Goal: Navigation & Orientation: Find specific page/section

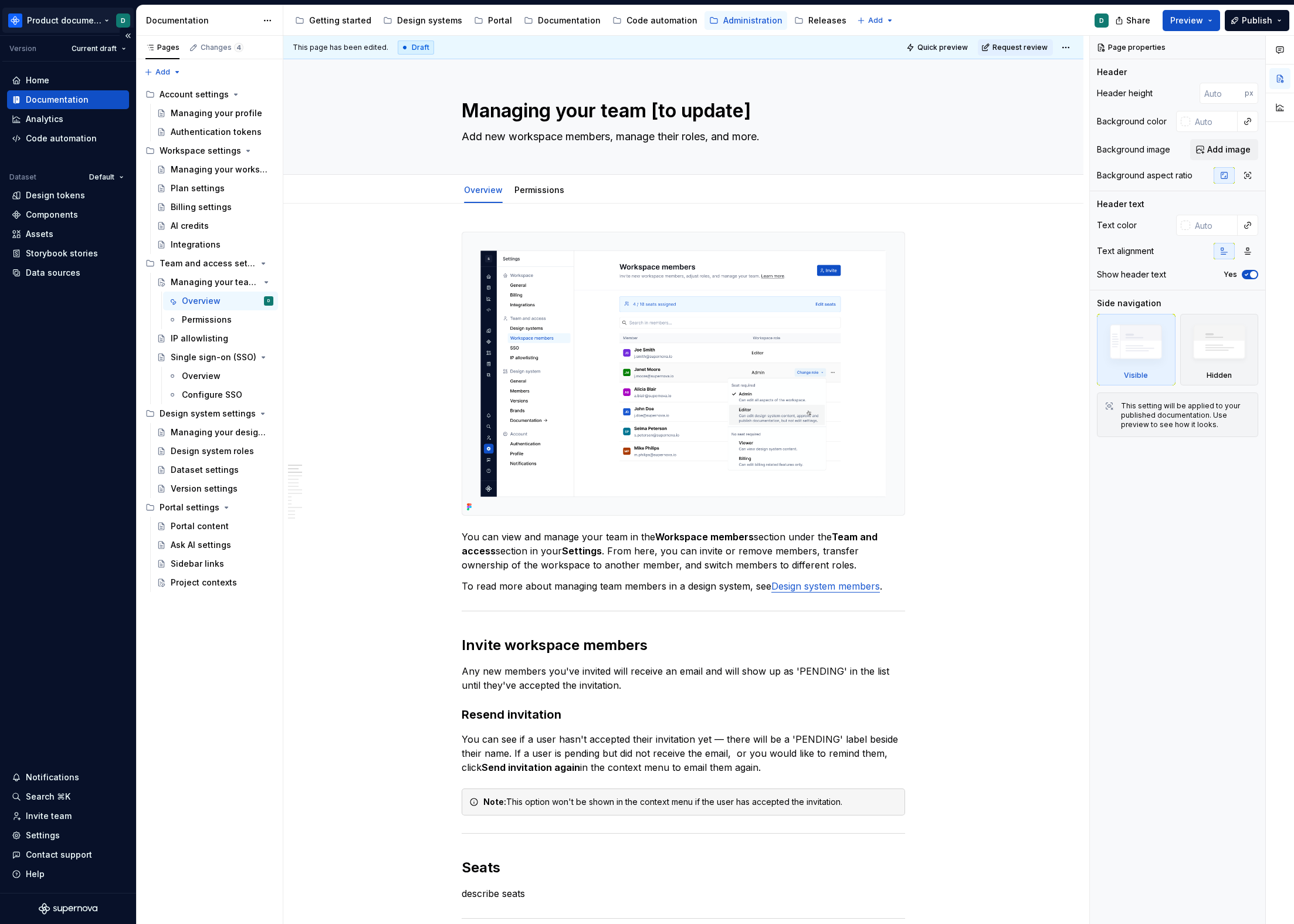
click at [49, 20] on html "Product documentation D Version Current draft Home Documentation Analytics Code…" at bounding box center [647, 462] width 1294 height 924
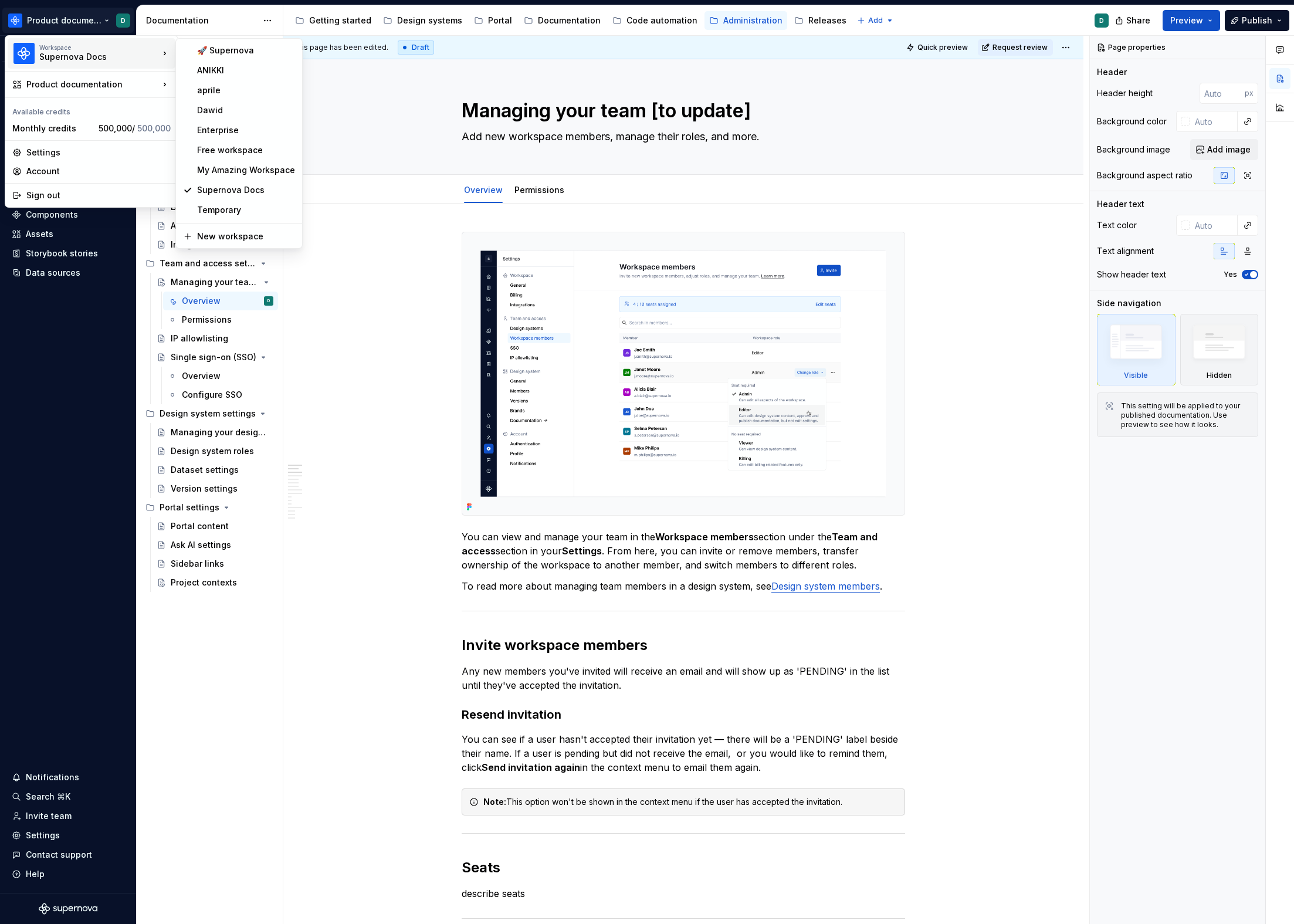
type textarea "*"
click at [233, 167] on div "My Amazing Workspace" at bounding box center [245, 170] width 98 height 12
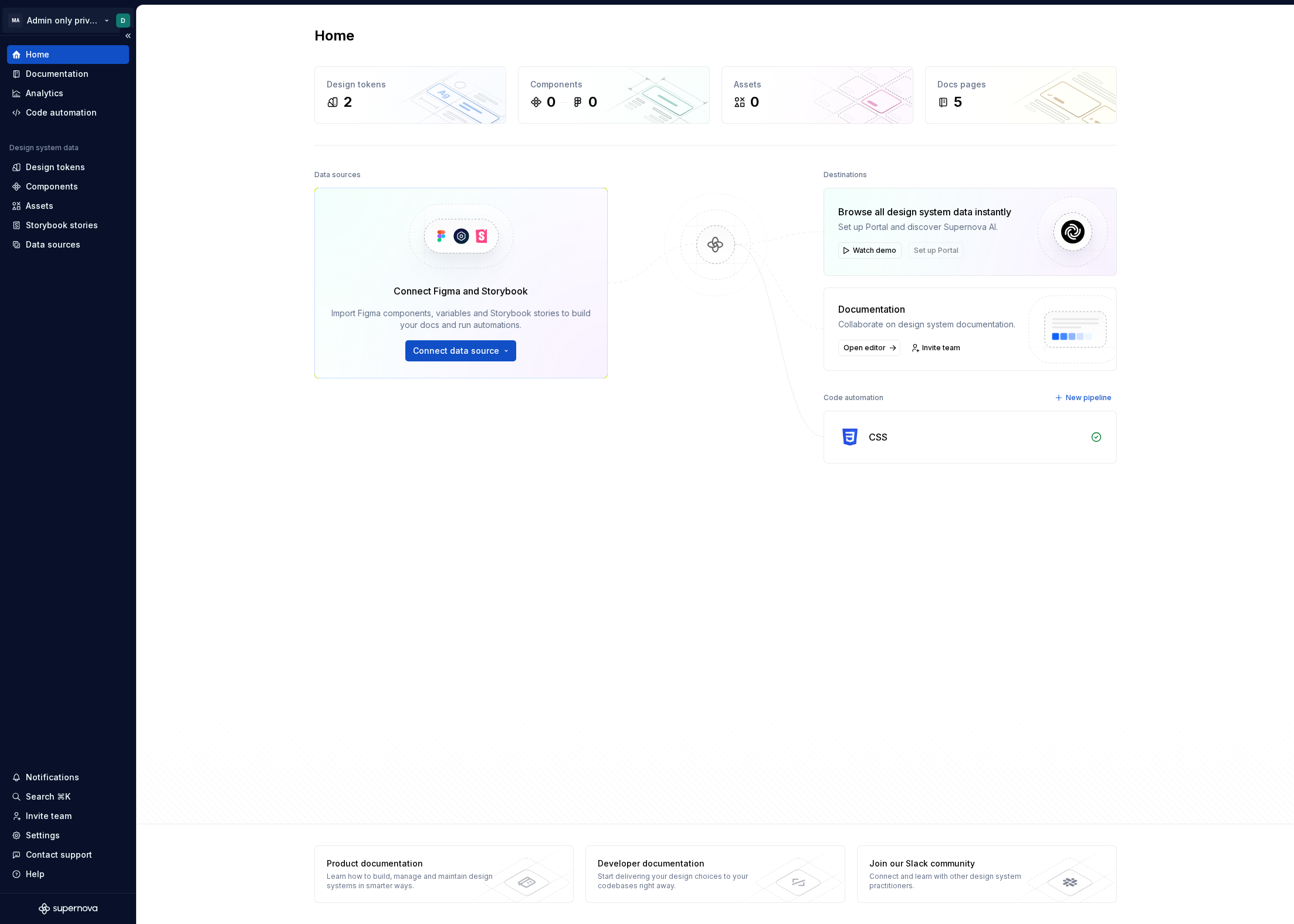
click at [55, 24] on html "MA Admin only private WS D Home Documentation Analytics Code automation Design …" at bounding box center [647, 462] width 1294 height 924
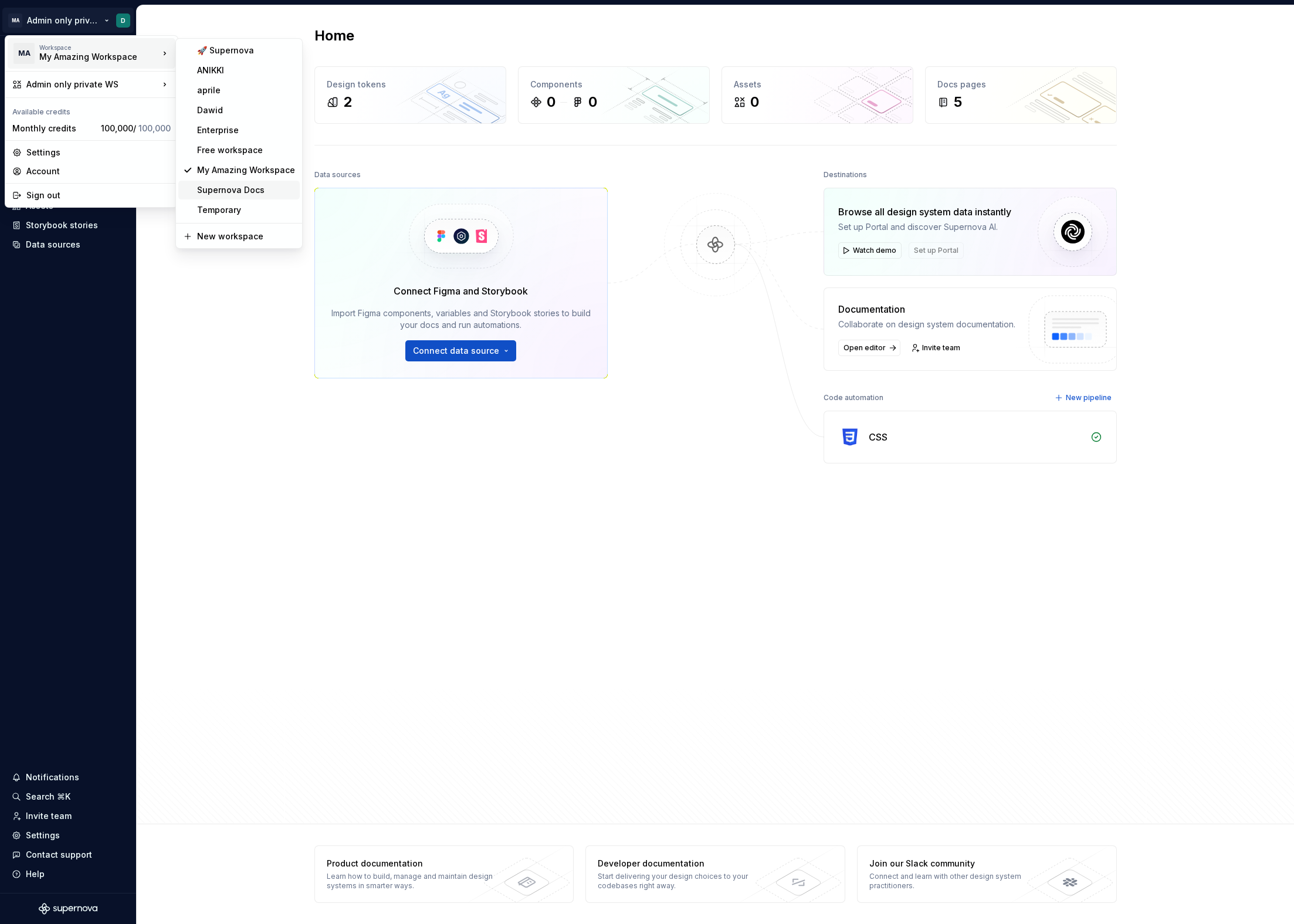
click at [236, 186] on div "Supernova Docs" at bounding box center [245, 190] width 98 height 12
